Goal: Task Accomplishment & Management: Complete application form

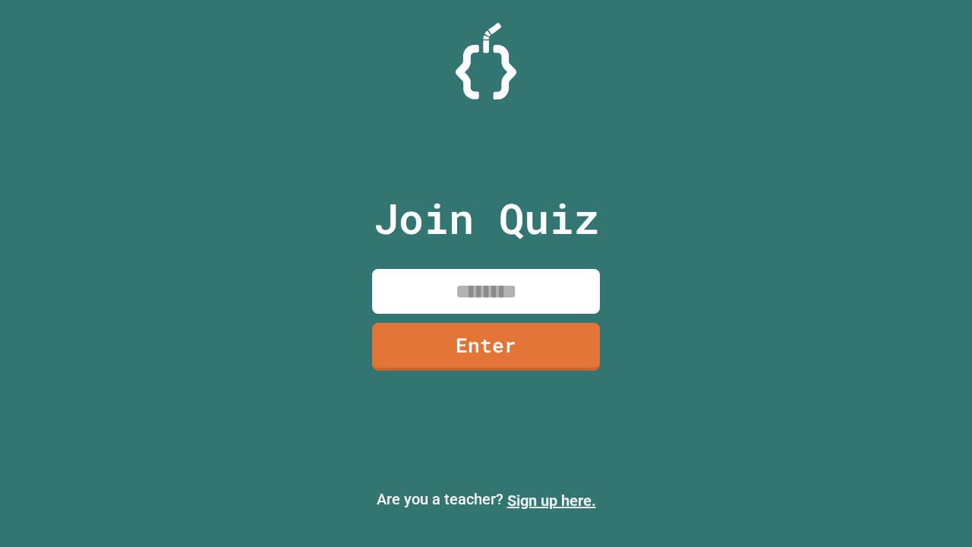
click at [551, 501] on link "Sign up here." at bounding box center [551, 500] width 89 height 18
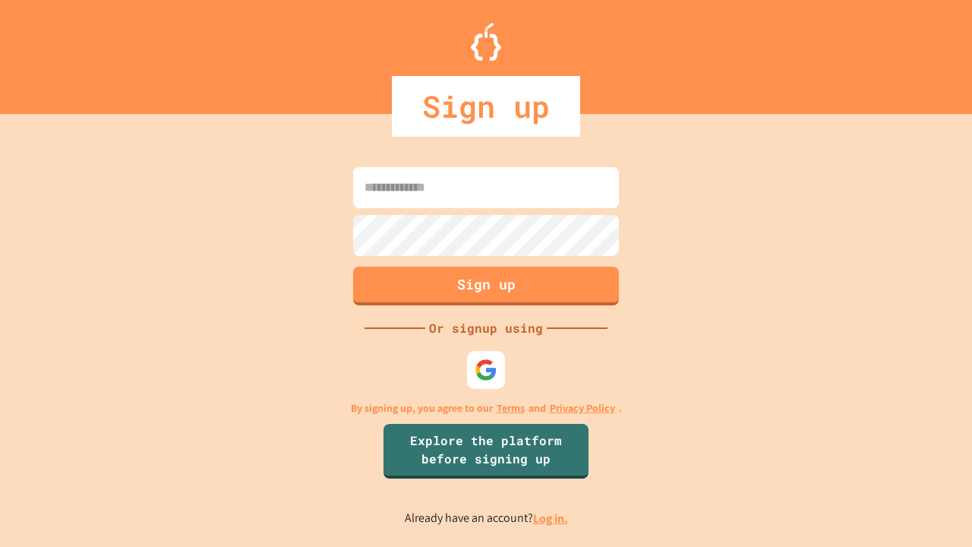
click at [551, 518] on link "Log in." at bounding box center [550, 518] width 35 height 16
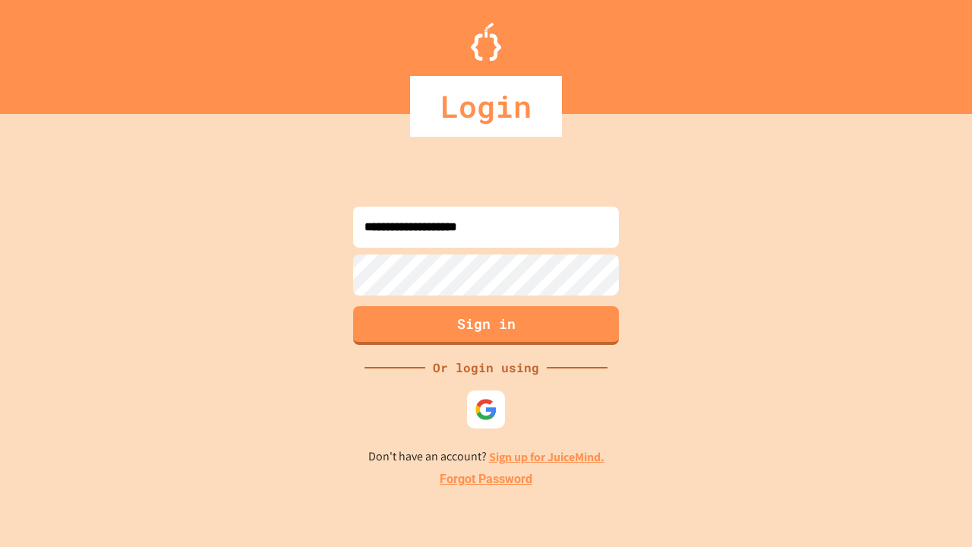
type input "**********"
